Goal: Contribute content

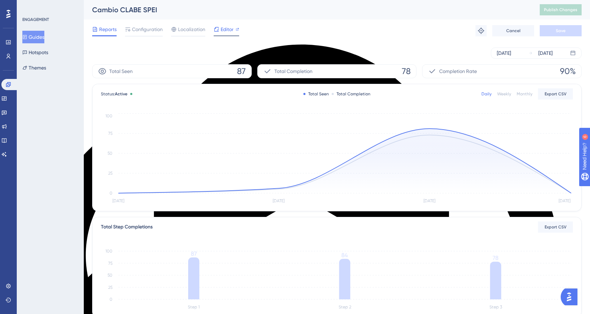
click at [221, 29] on span "Editor" at bounding box center [227, 29] width 13 height 8
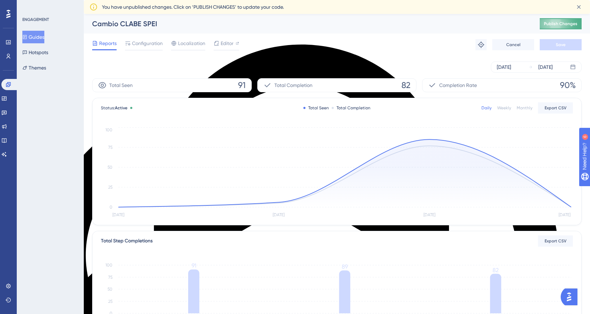
click at [560, 24] on span "Publish Changes" at bounding box center [561, 24] width 34 height 6
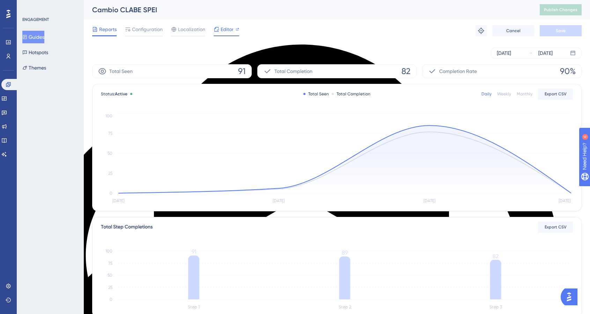
click at [225, 30] on span "Editor" at bounding box center [227, 29] width 13 height 8
click at [224, 32] on span "Editor" at bounding box center [227, 29] width 13 height 8
